Goal: Task Accomplishment & Management: Manage account settings

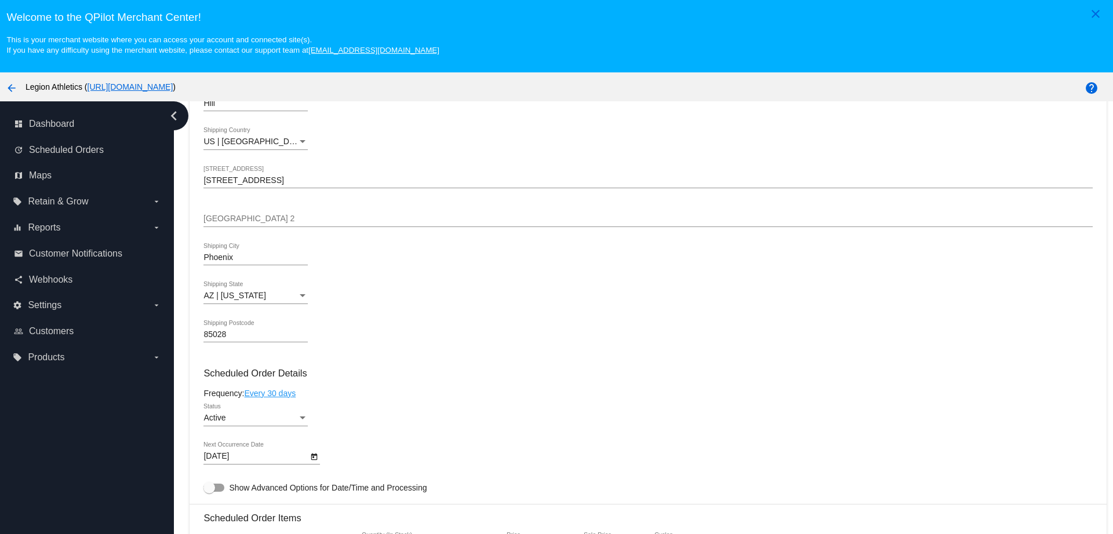
scroll to position [507, 0]
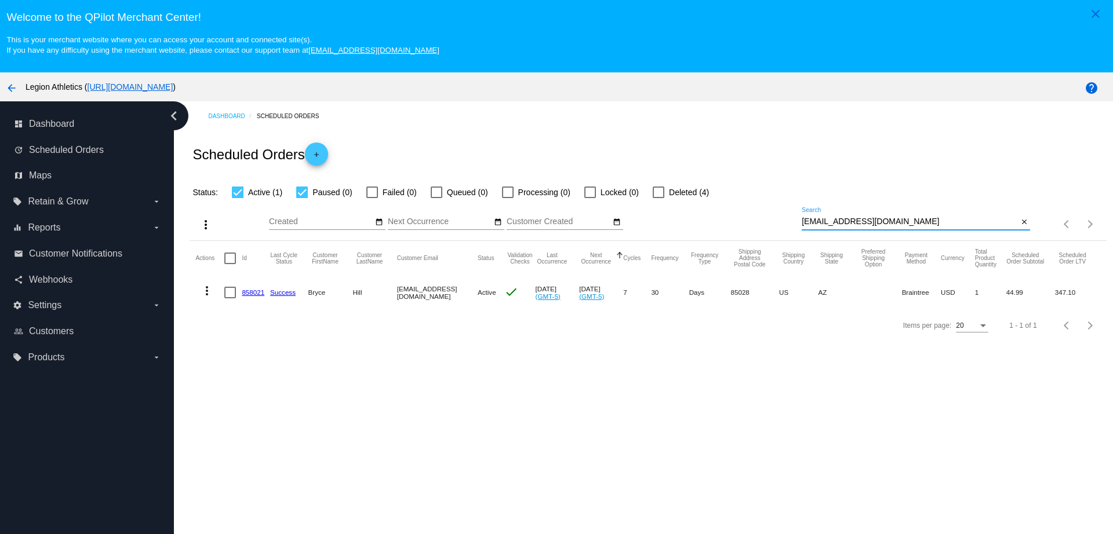
click at [741, 199] on div "more_vert Sep Jan Feb Mar [DATE]" at bounding box center [648, 219] width 916 height 41
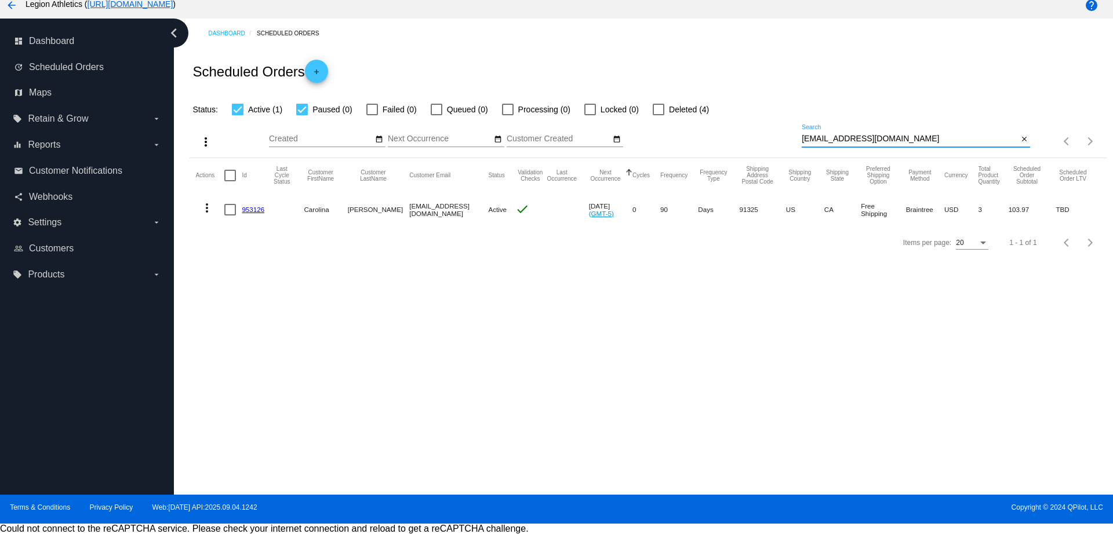
type input "[EMAIL_ADDRESS][DOMAIN_NAME]"
click at [251, 207] on link "953126" at bounding box center [253, 210] width 23 height 8
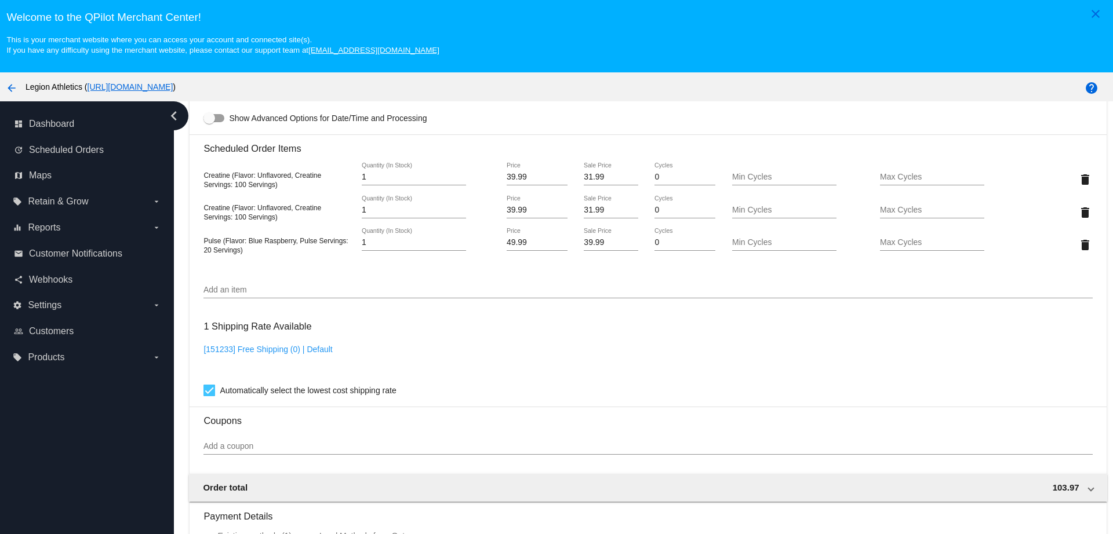
scroll to position [725, 0]
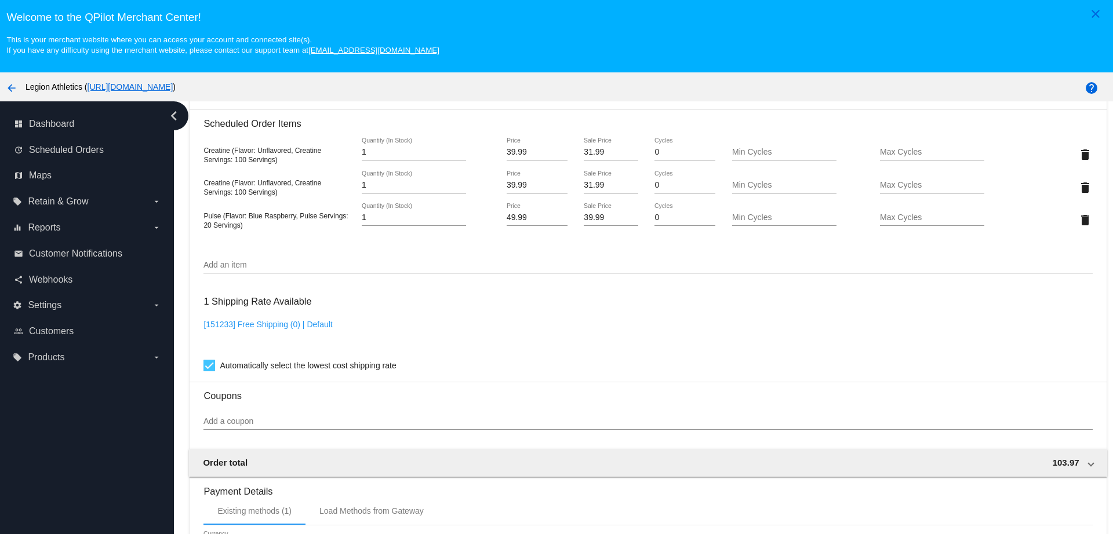
click at [356, 261] on input "Add an item" at bounding box center [647, 265] width 889 height 9
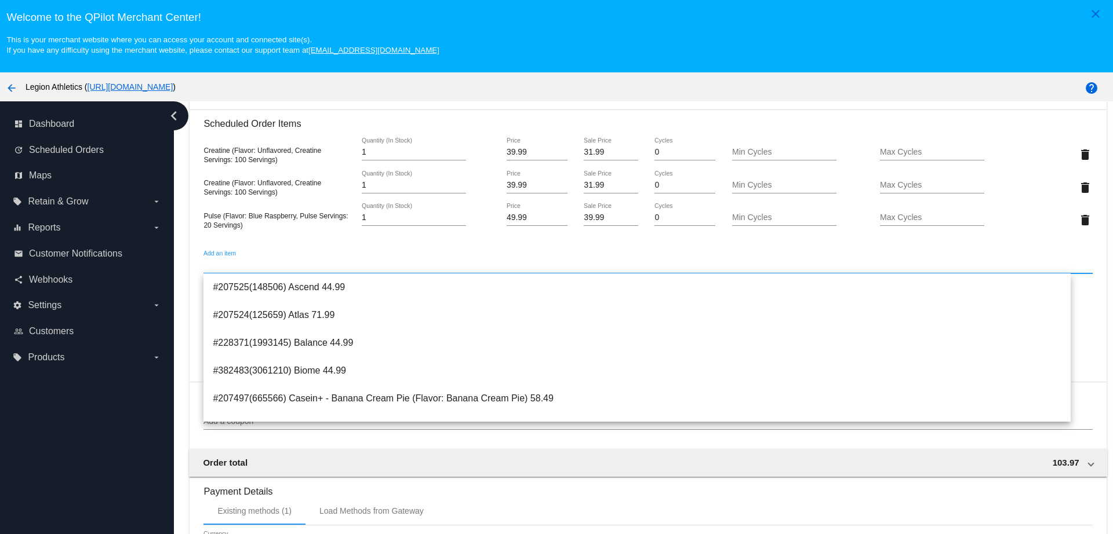
paste input "4506437"
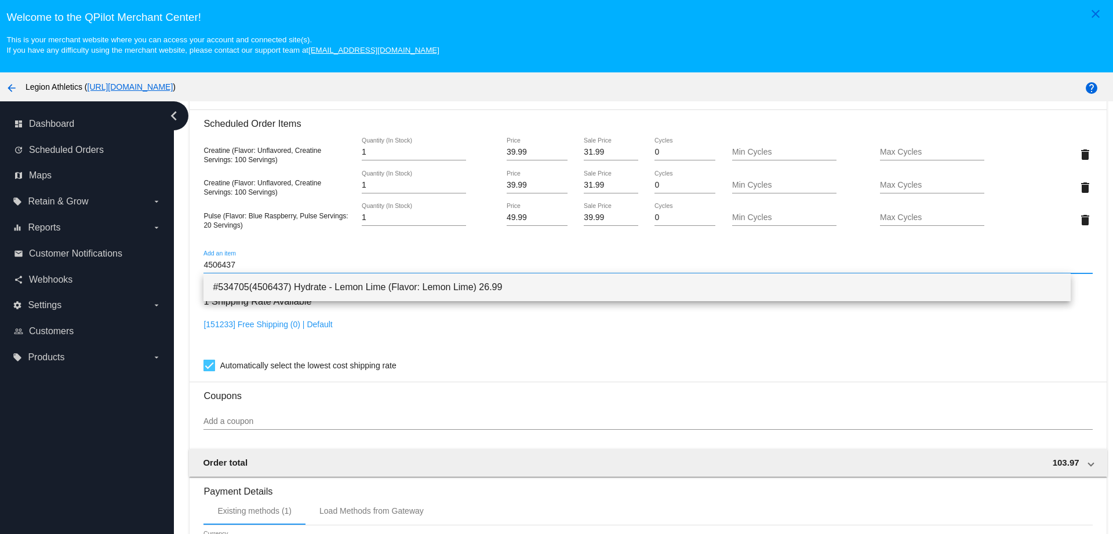
type input "4506437"
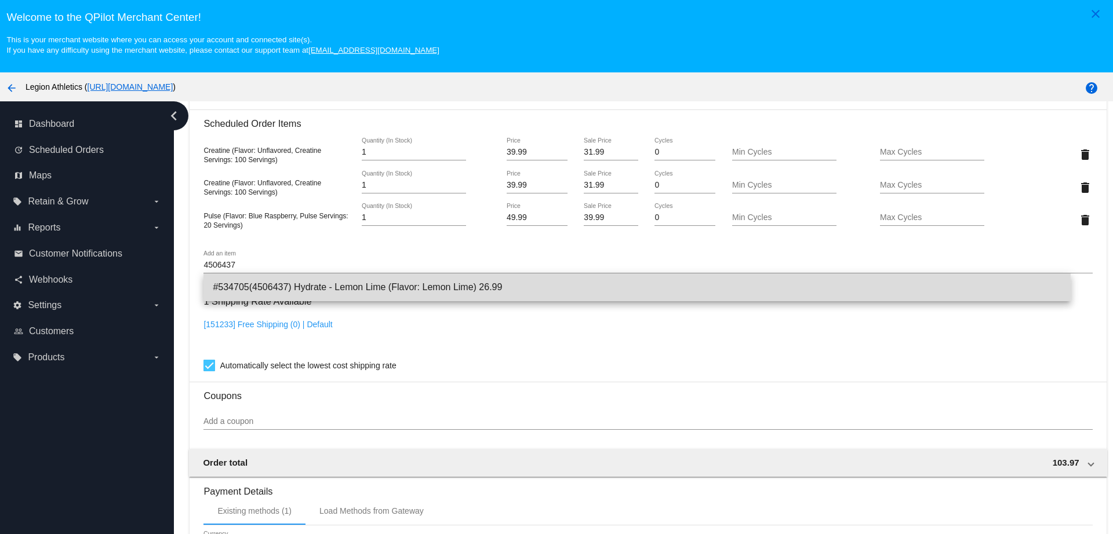
click at [332, 288] on span "#534705(4506437) Hydrate - Lemon Lime (Flavor: Lemon Lime) 26.99" at bounding box center [637, 288] width 848 height 28
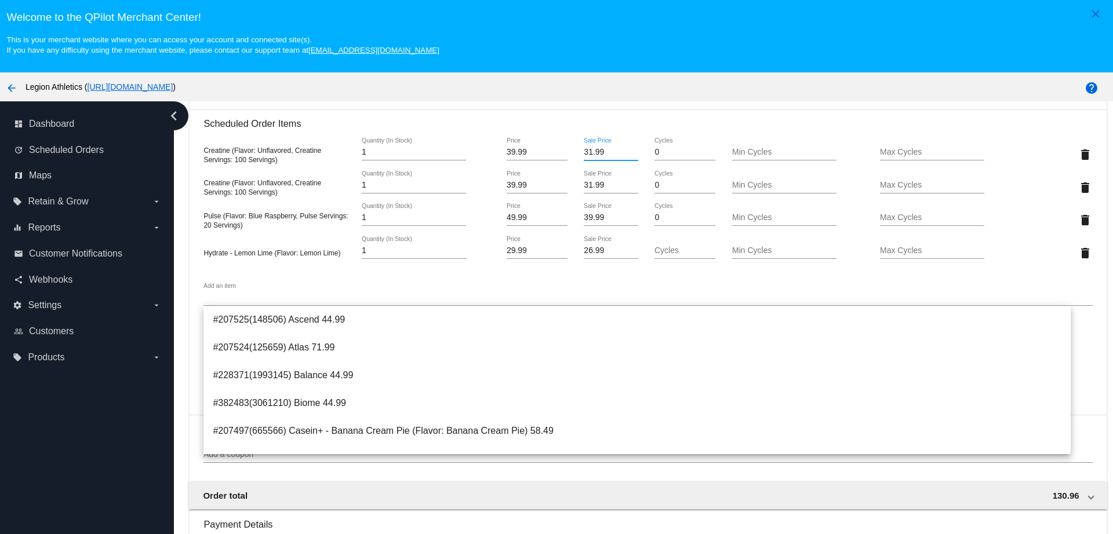
drag, startPoint x: 584, startPoint y: 150, endPoint x: 571, endPoint y: 151, distance: 13.4
click at [574, 151] on div "31.99 Sale Price" at bounding box center [611, 154] width 74 height 33
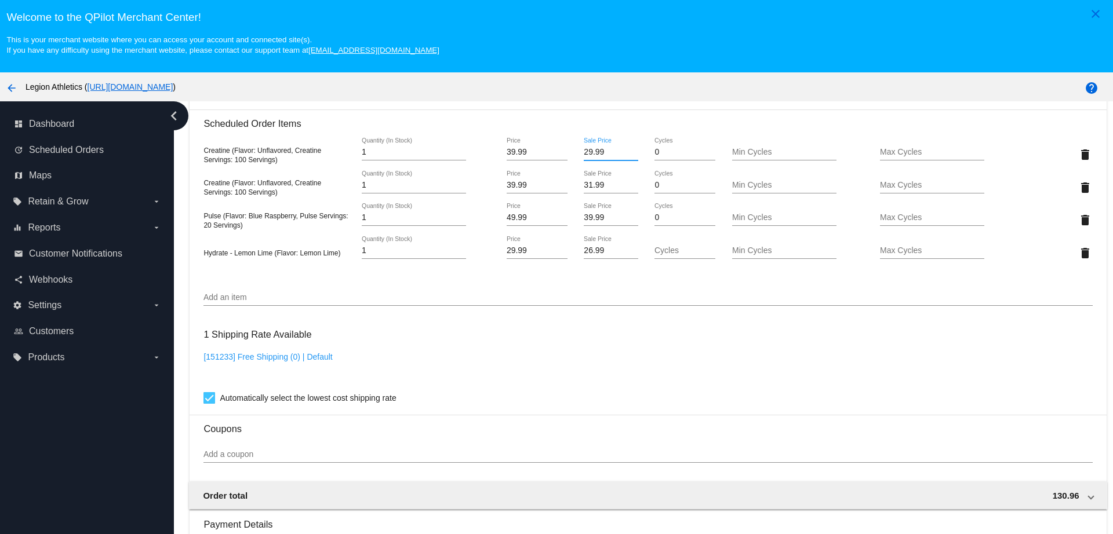
type input "29.99"
click at [623, 181] on input "32" at bounding box center [611, 185] width 54 height 9
click at [624, 188] on input "31" at bounding box center [611, 185] width 54 height 9
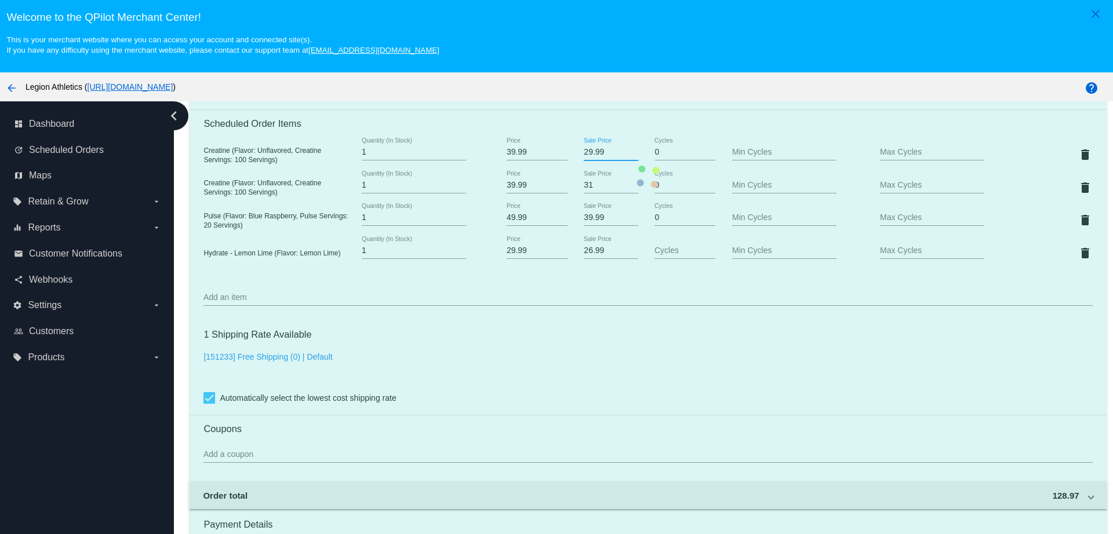
drag, startPoint x: 589, startPoint y: 152, endPoint x: 569, endPoint y: 152, distance: 19.7
click at [569, 152] on mat-card "Customer 6167553: Carolina Acevedo karo.09@live.com Customer Shipping Enter Shi…" at bounding box center [648, 176] width 916 height 1257
drag, startPoint x: 594, startPoint y: 182, endPoint x: 561, endPoint y: 180, distance: 32.5
click at [562, 180] on mat-card "Customer 6167553: Carolina Acevedo karo.09@live.com Customer Shipping Enter Shi…" at bounding box center [648, 176] width 916 height 1257
paste input "29.99"
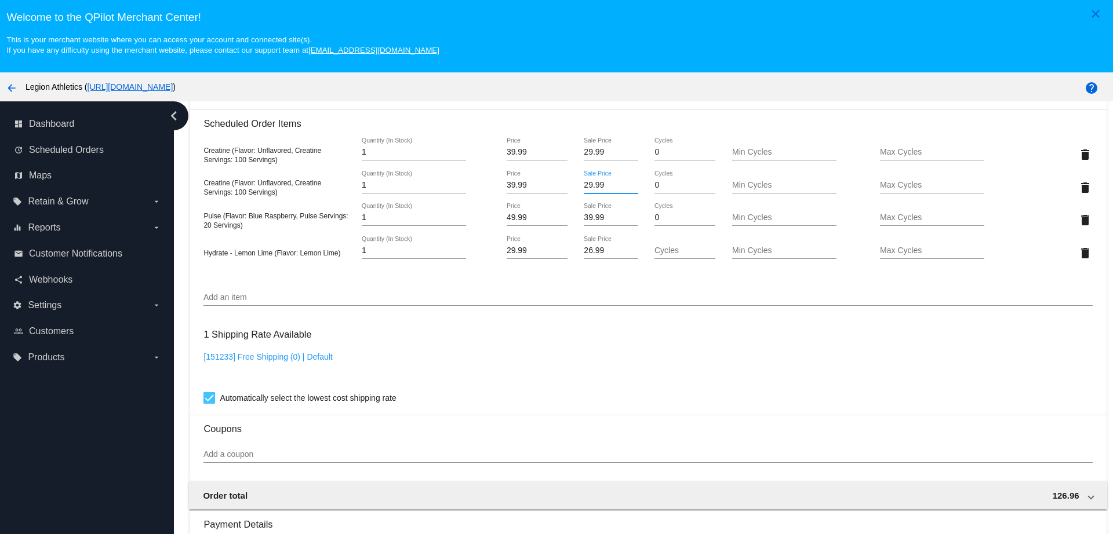
type input "29.99"
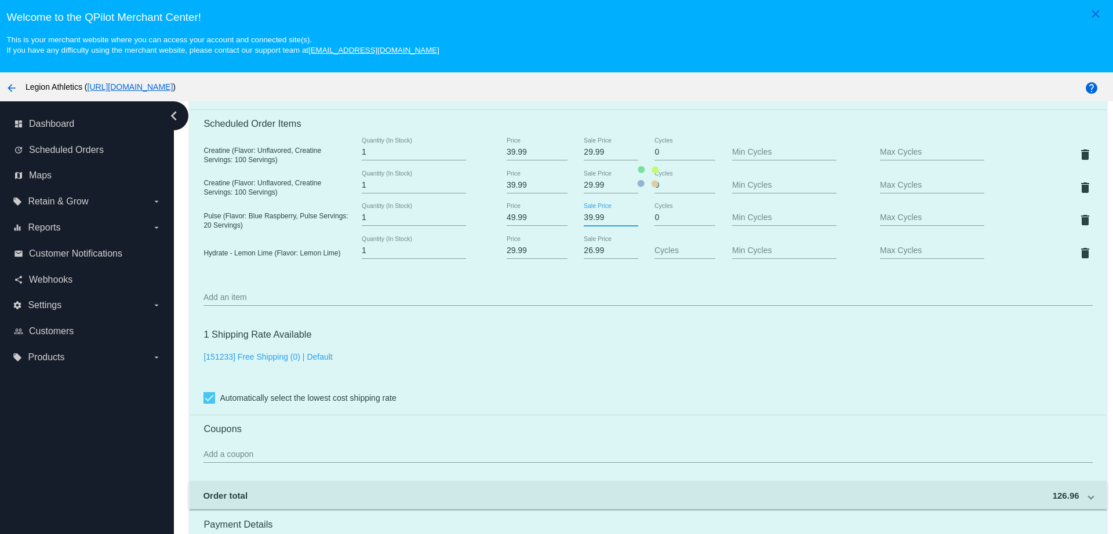
click at [594, 217] on mat-card "Customer 6167553: Carolina Acevedo karo.09@live.com Customer Shipping Enter Shi…" at bounding box center [648, 176] width 916 height 1257
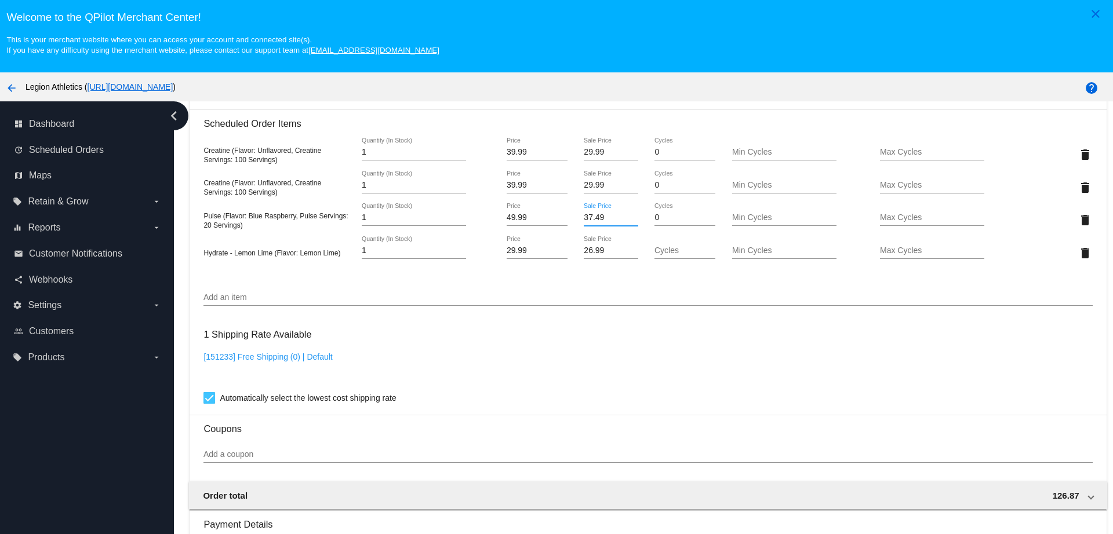
type input "37.49"
click at [593, 246] on mat-card "Customer 6167553: Carolina Acevedo karo.09@live.com Customer Shipping Enter Shi…" at bounding box center [648, 176] width 916 height 1257
drag, startPoint x: 600, startPoint y: 253, endPoint x: 576, endPoint y: 250, distance: 24.5
click at [584, 250] on input "26.99" at bounding box center [611, 250] width 54 height 9
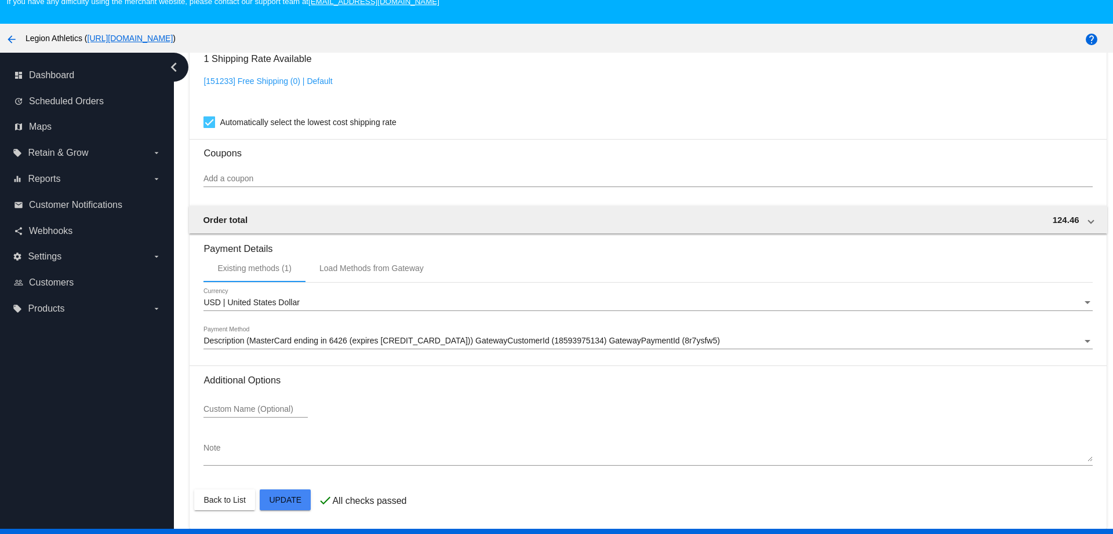
scroll to position [72, 0]
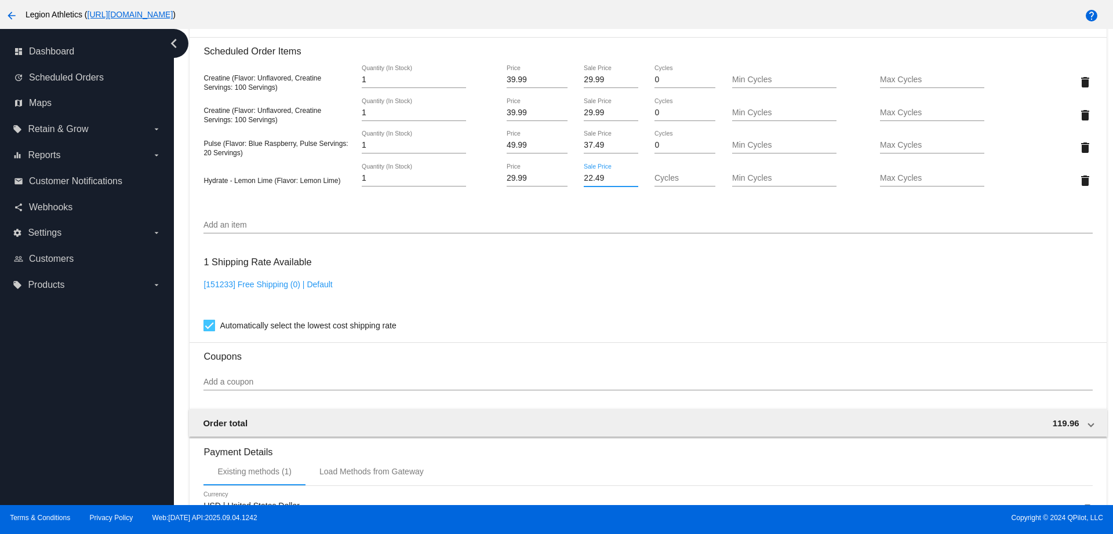
scroll to position [952, 0]
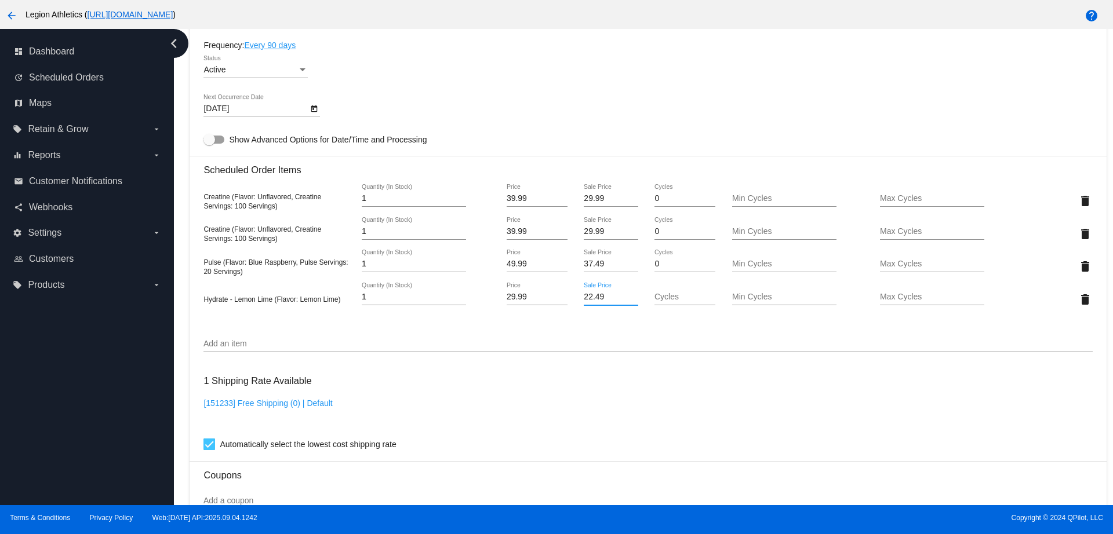
scroll to position [662, 0]
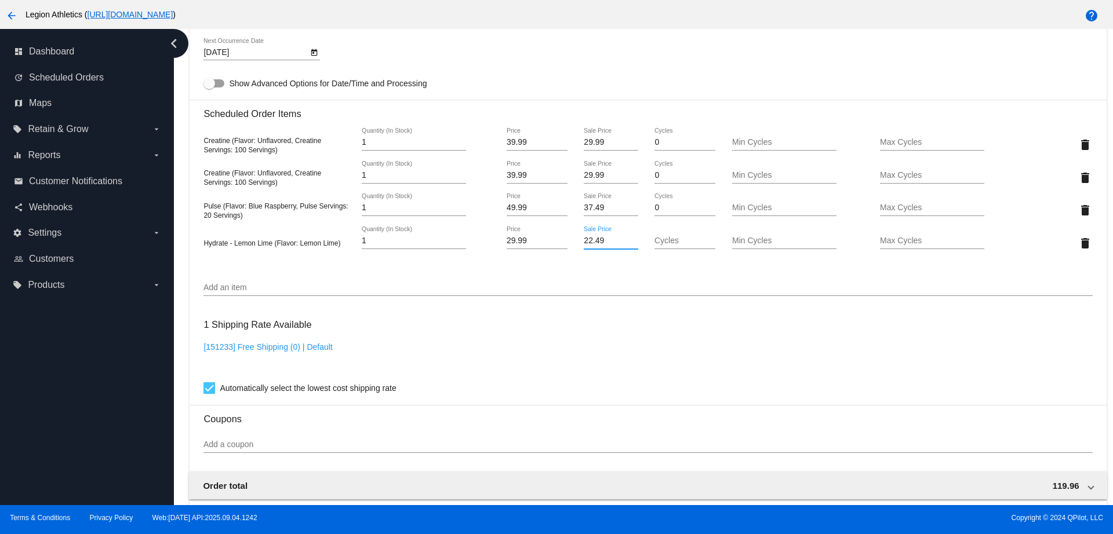
type input "22.49"
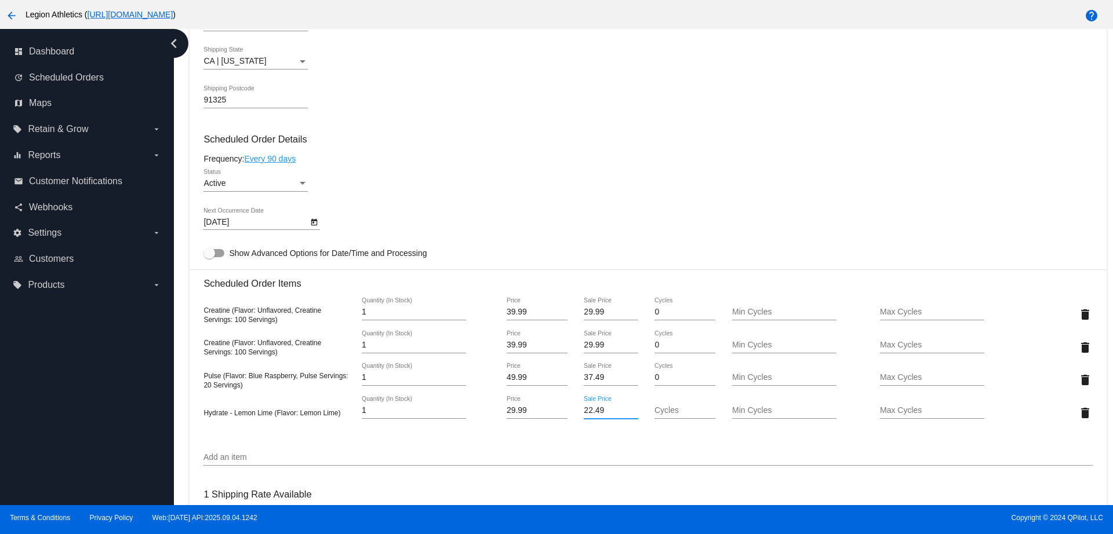
scroll to position [445, 0]
